Goal: Information Seeking & Learning: Understand process/instructions

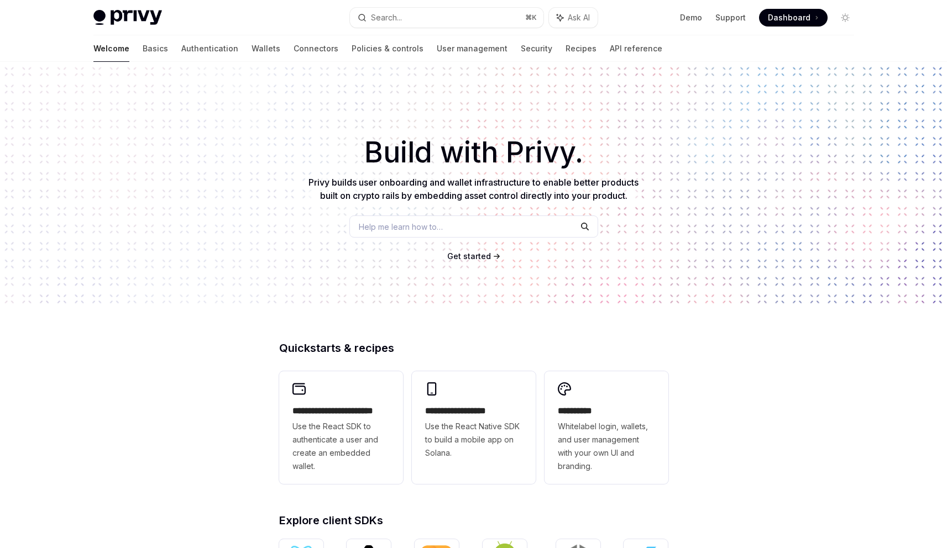
click at [194, 50] on div "Welcome Basics Authentication Wallets Connectors Policies & controls User manag…" at bounding box center [377, 48] width 569 height 27
click at [251, 51] on link "Wallets" at bounding box center [265, 48] width 29 height 27
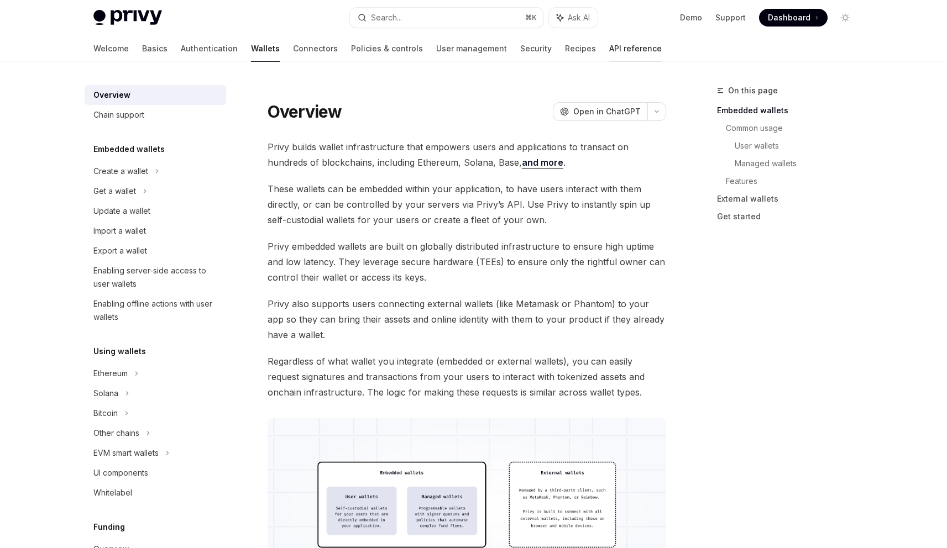
click at [609, 51] on link "API reference" at bounding box center [635, 48] width 53 height 27
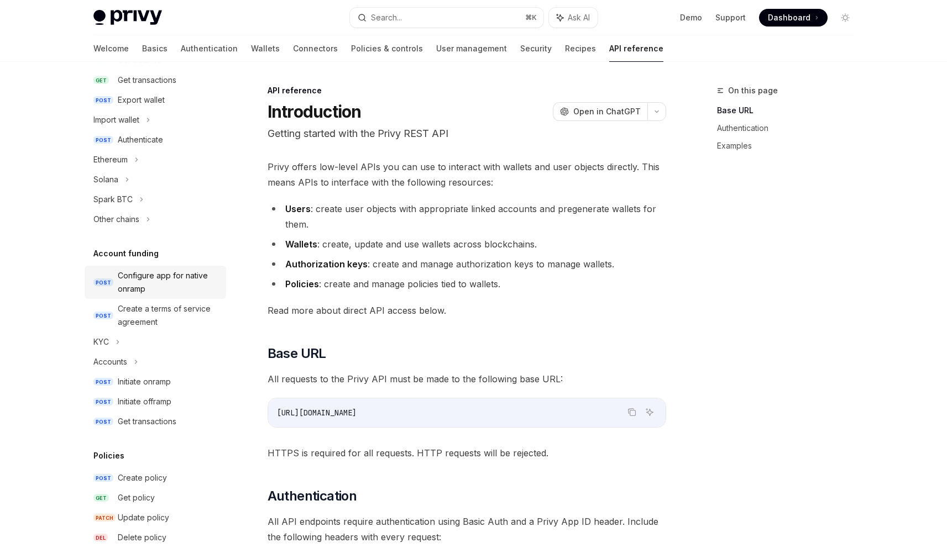
scroll to position [209, 0]
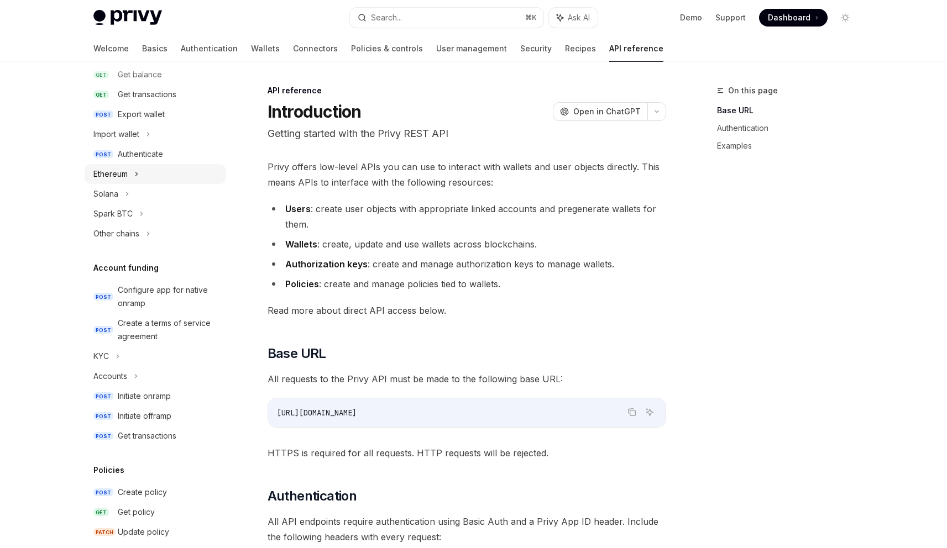
click at [141, 179] on div "Ethereum" at bounding box center [155, 174] width 141 height 20
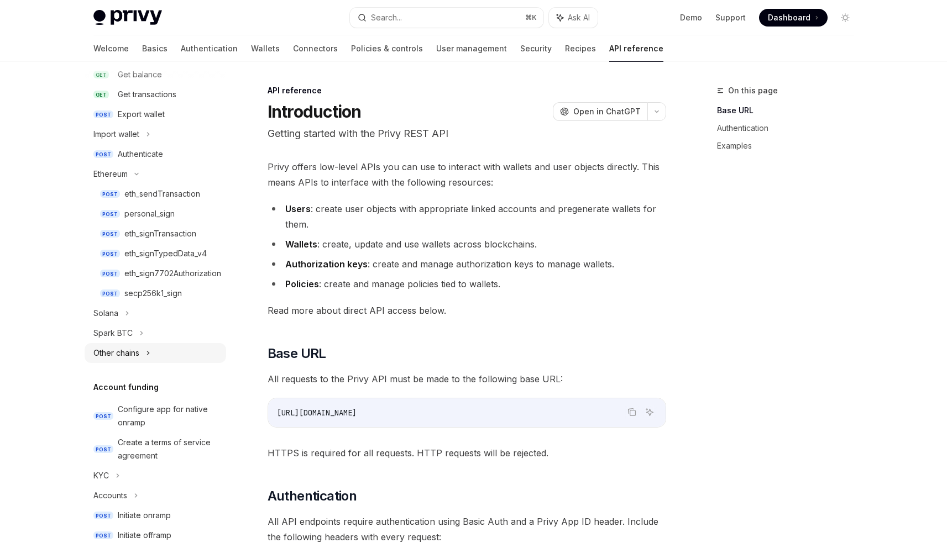
click at [142, 356] on div "Other chains" at bounding box center [155, 353] width 141 height 20
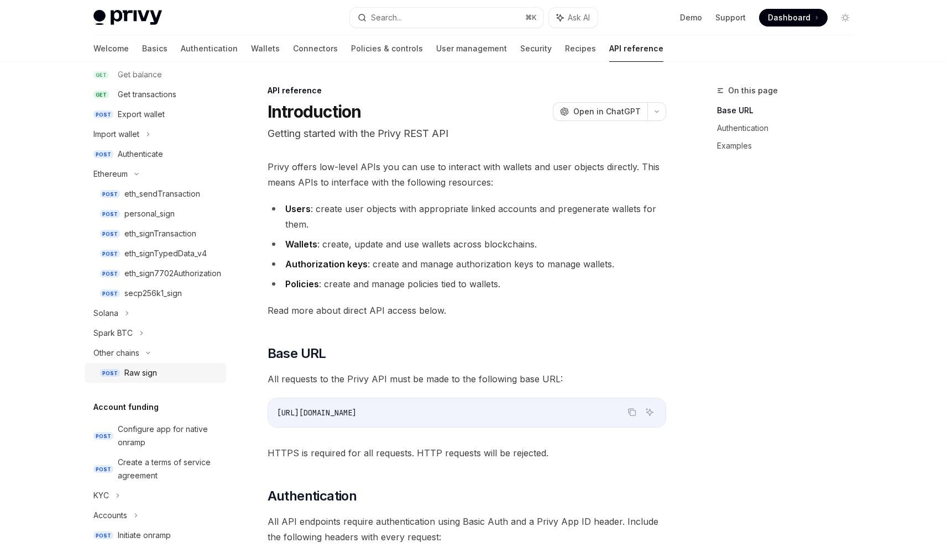
click at [150, 369] on div "Raw sign" at bounding box center [140, 372] width 33 height 13
click at [149, 194] on div "eth_sendTransaction" at bounding box center [162, 193] width 76 height 13
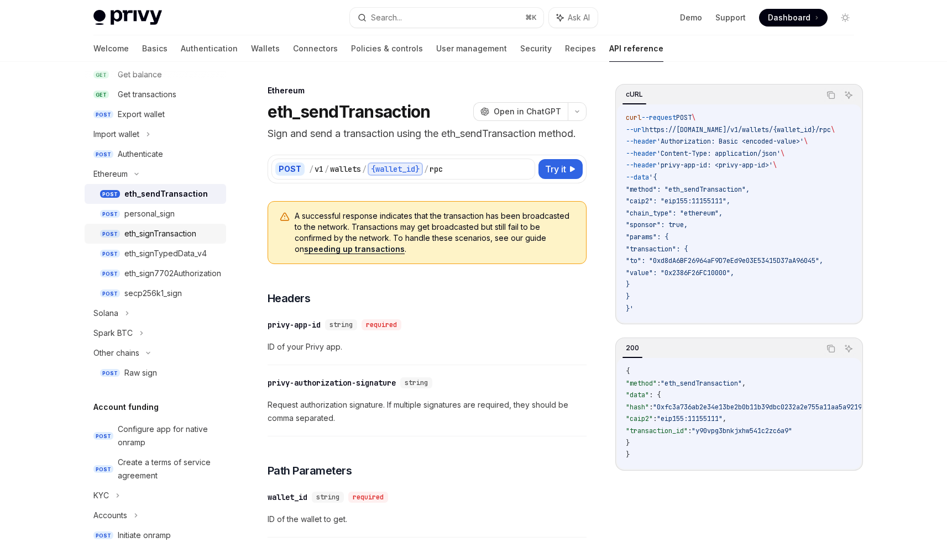
click at [150, 238] on div "eth_signTransaction" at bounding box center [160, 233] width 72 height 13
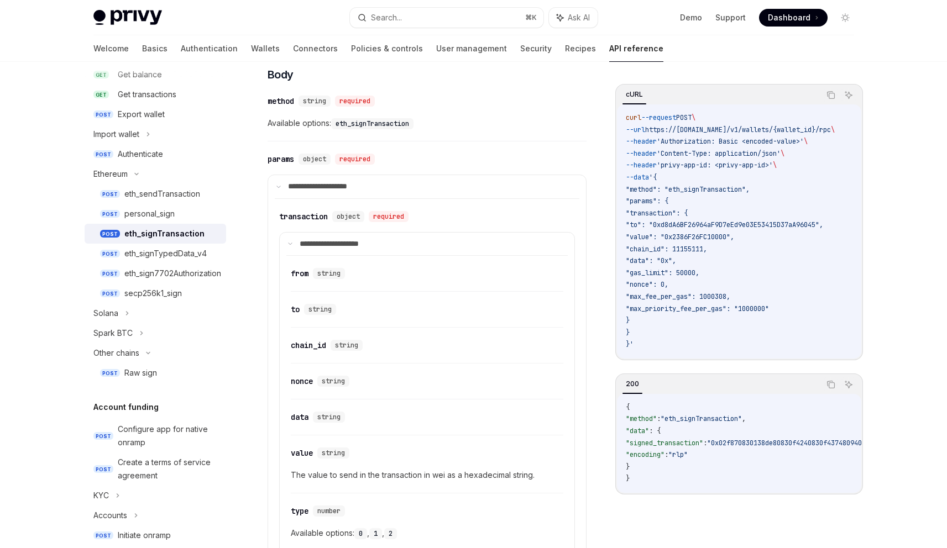
scroll to position [621, 0]
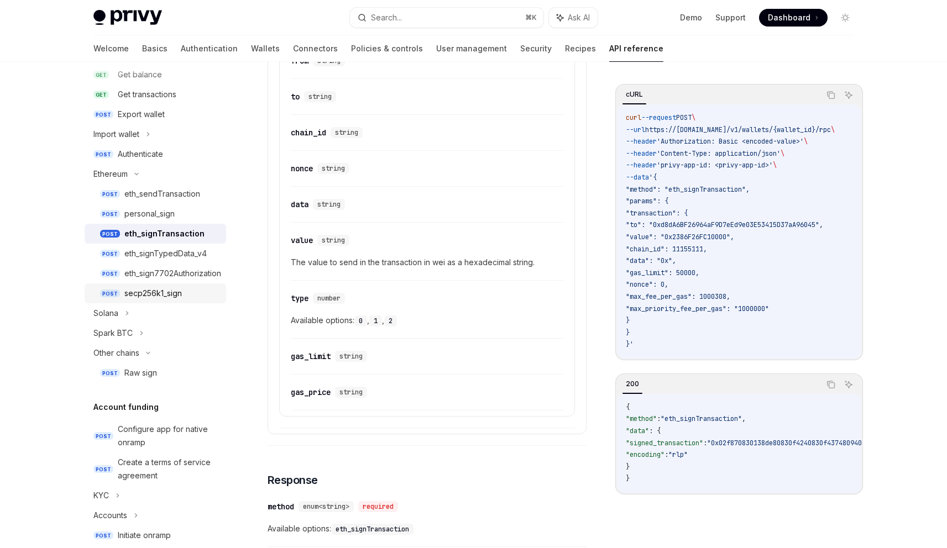
click at [143, 298] on div "secp256k1_sign" at bounding box center [152, 293] width 57 height 13
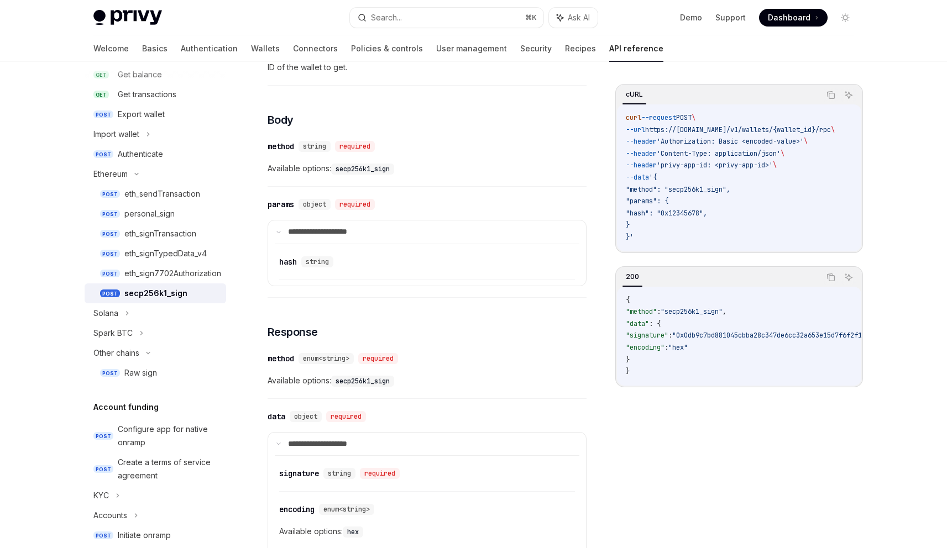
scroll to position [348, 0]
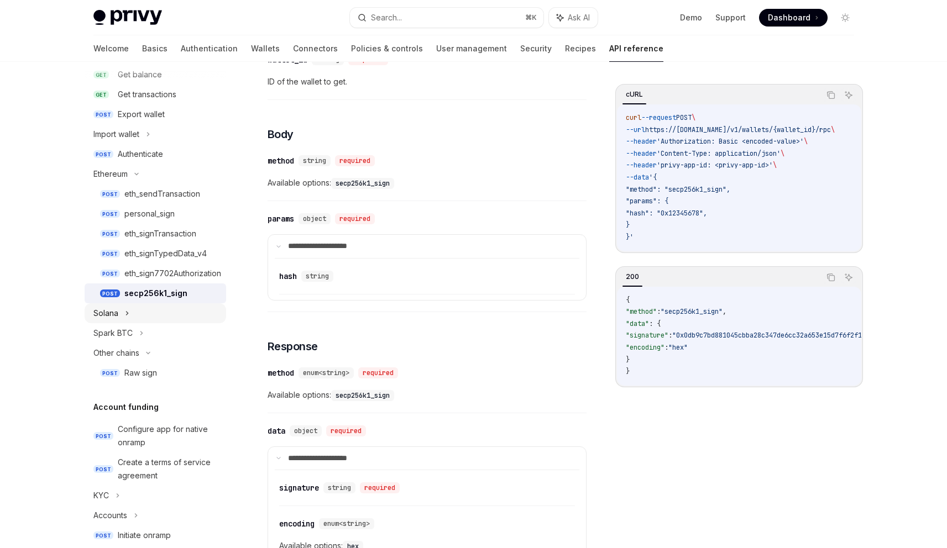
click at [125, 315] on icon at bounding box center [127, 313] width 4 height 13
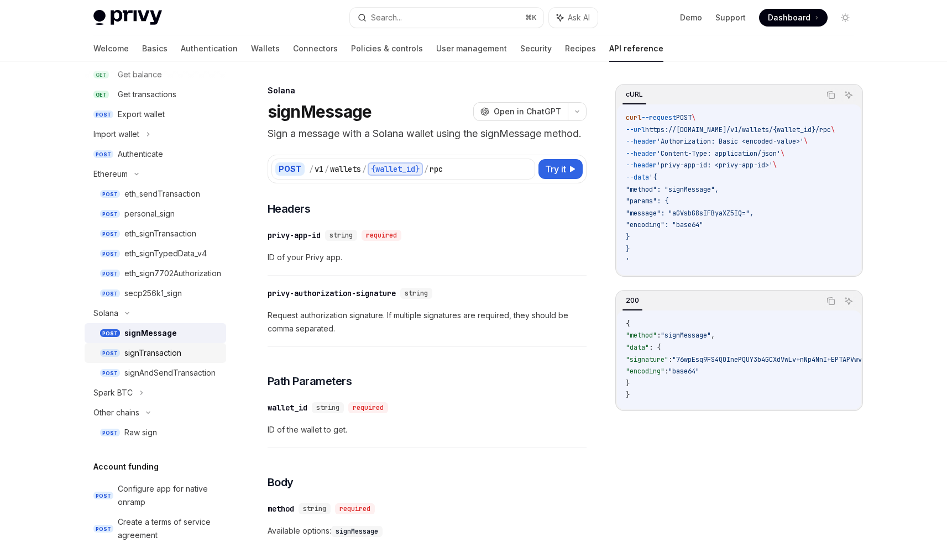
click at [183, 353] on div "signTransaction" at bounding box center [171, 353] width 95 height 13
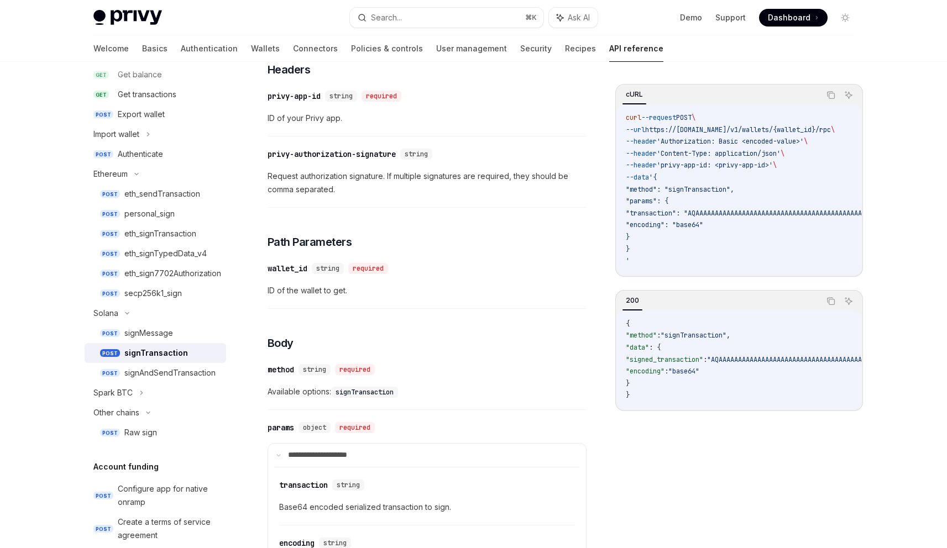
scroll to position [312, 0]
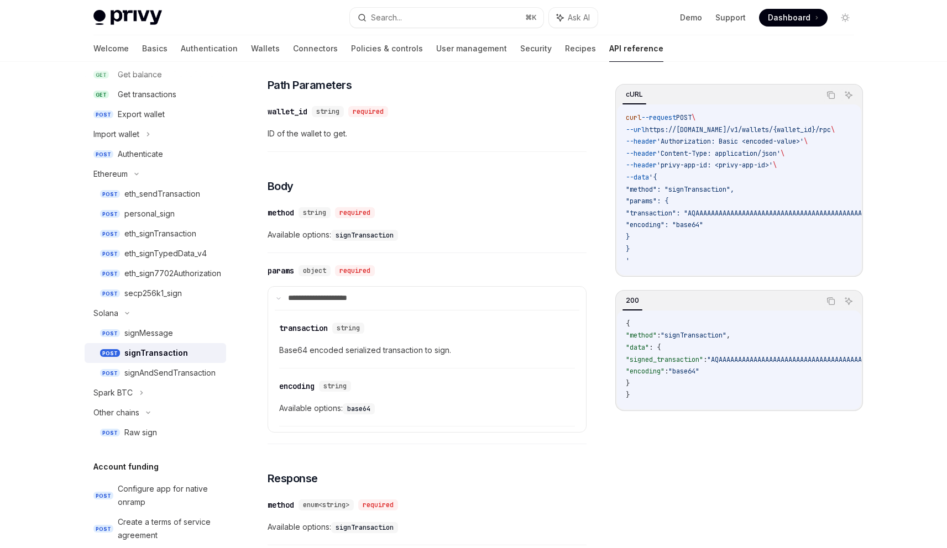
click at [545, 310] on attributesChildren "​ transaction string Base64 encoded serialized transaction to sign. ​ encoding …" at bounding box center [427, 368] width 305 height 117
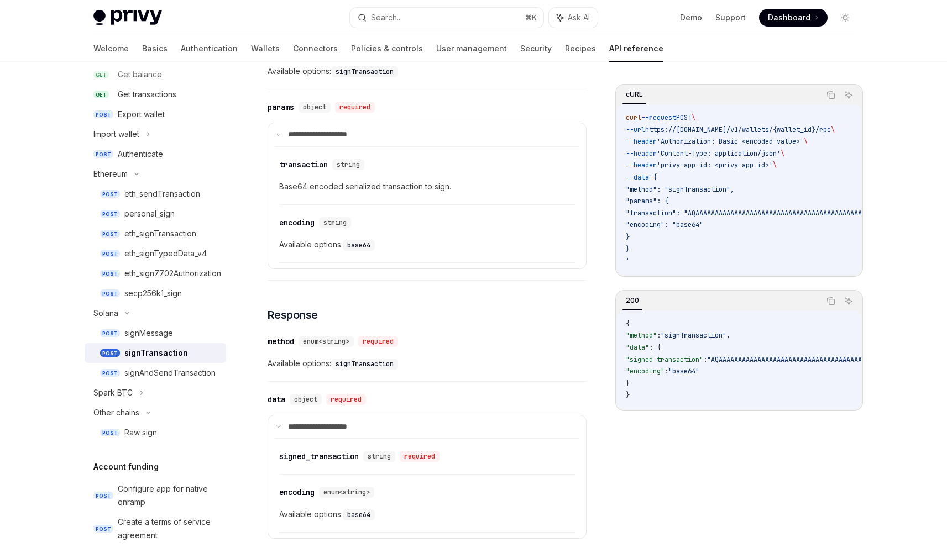
scroll to position [631, 0]
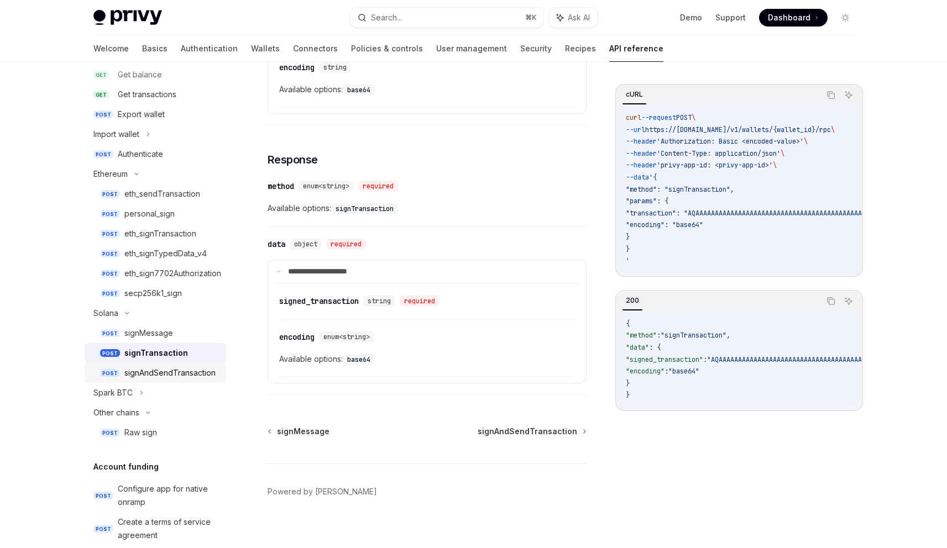
click at [185, 370] on div "signAndSendTransaction" at bounding box center [169, 372] width 91 height 13
type textarea "*"
